Goal: Task Accomplishment & Management: Use online tool/utility

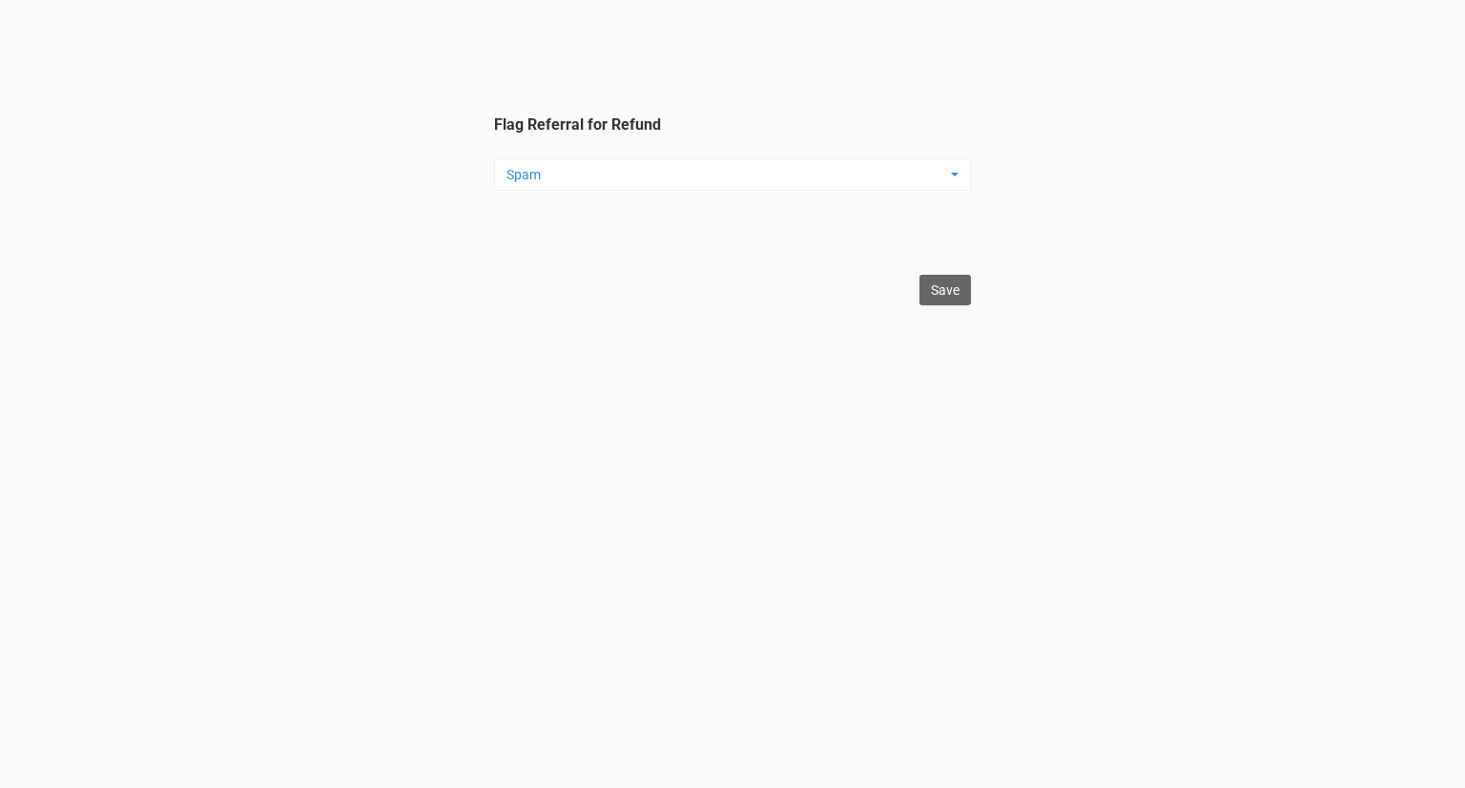
click at [760, 169] on span "Spam" at bounding box center [726, 174] width 440 height 19
click at [679, 294] on link "Duplicate" at bounding box center [613, 280] width 229 height 33
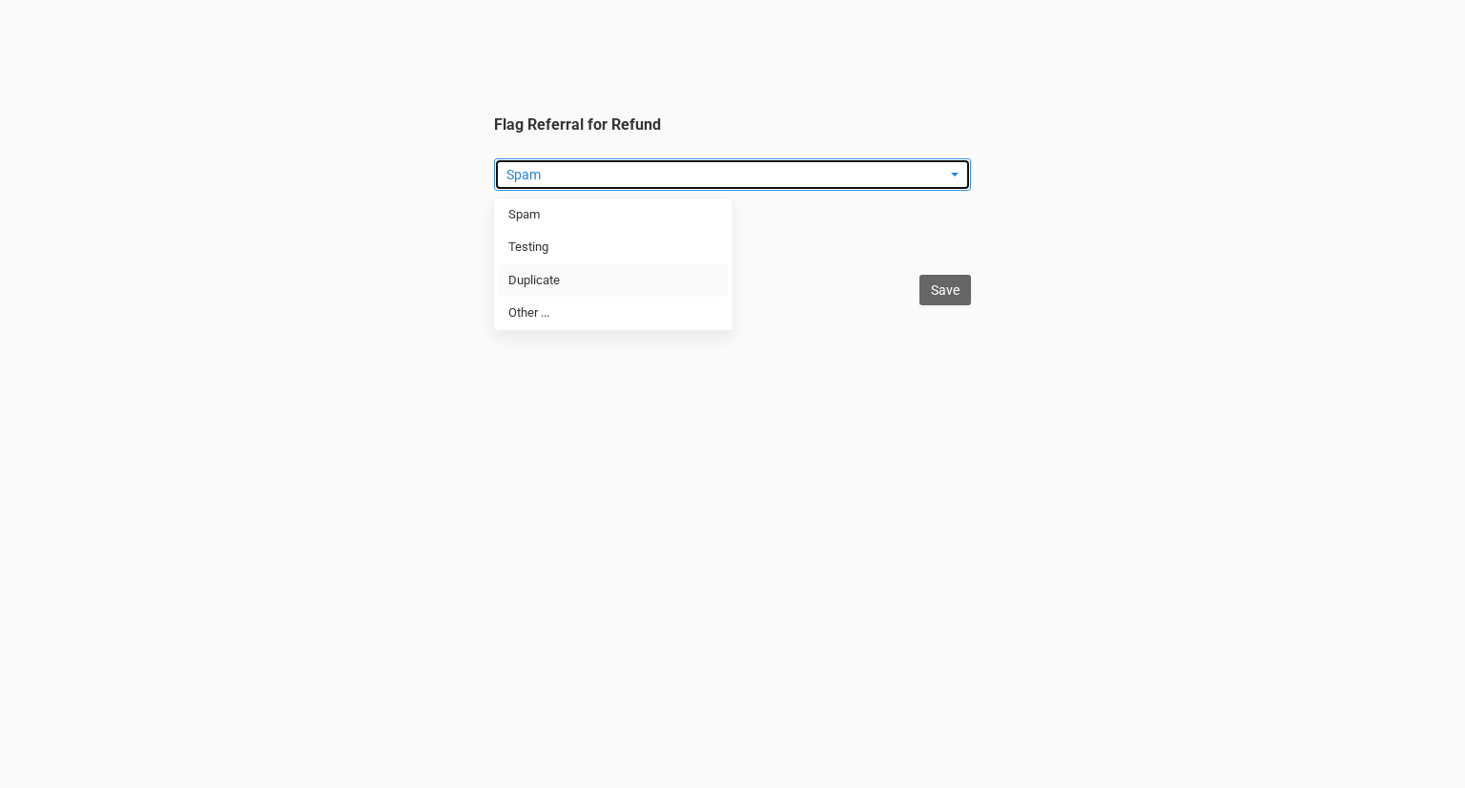
select select "Duplicate"
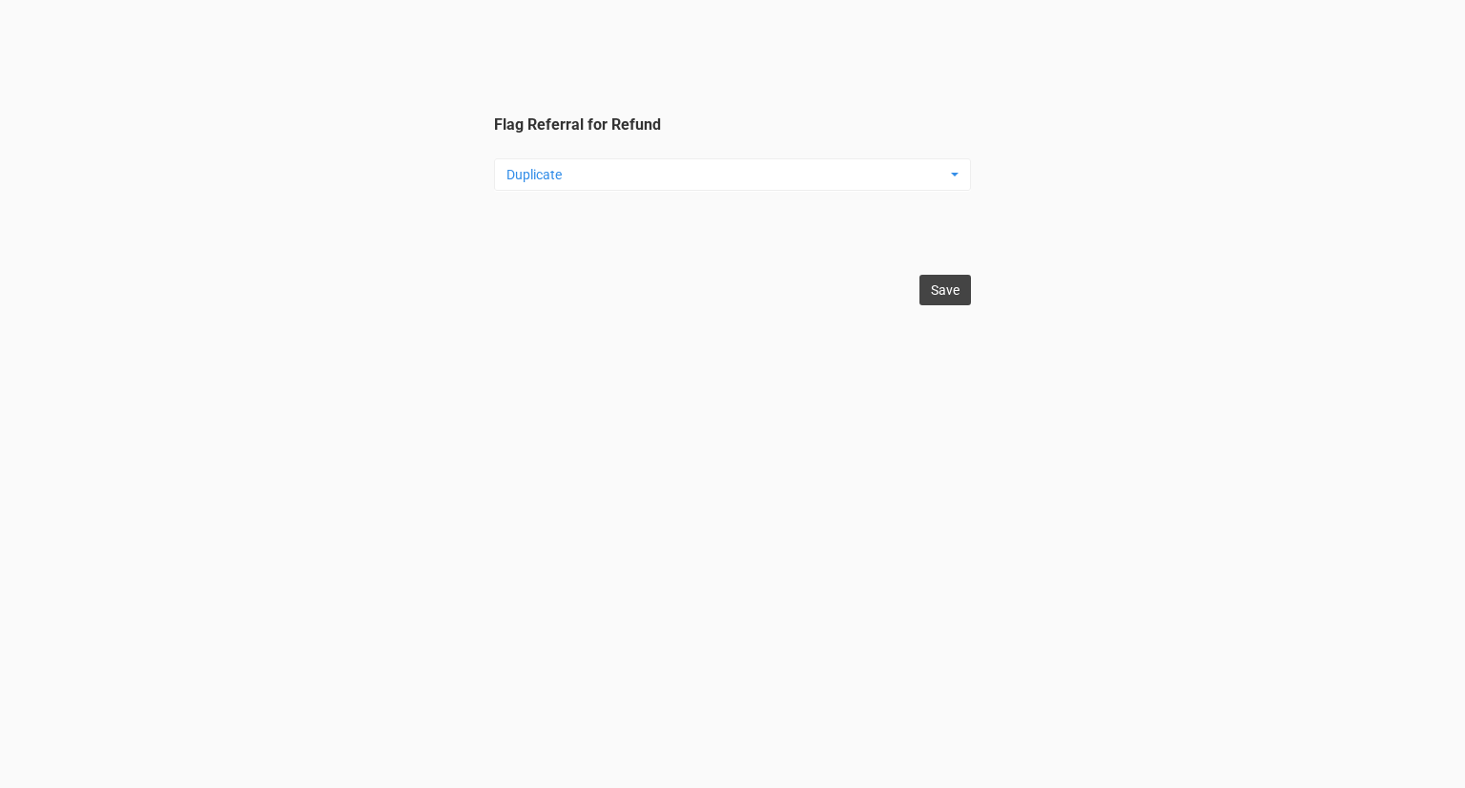
click at [960, 291] on input "Save" at bounding box center [945, 290] width 52 height 31
type input "Save"
